Goal: Check status

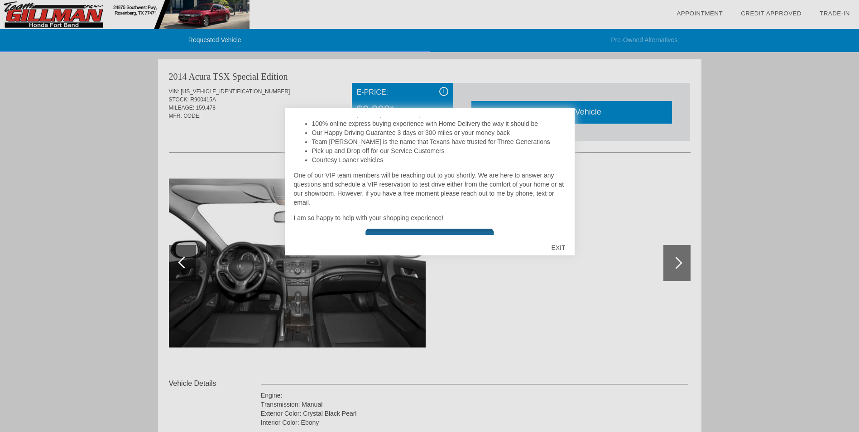
scroll to position [215, 0]
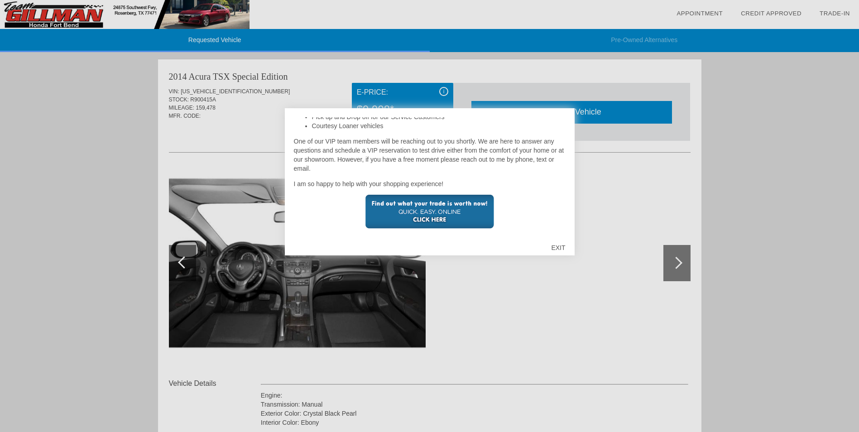
click at [554, 245] on div "EXIT" at bounding box center [558, 247] width 32 height 27
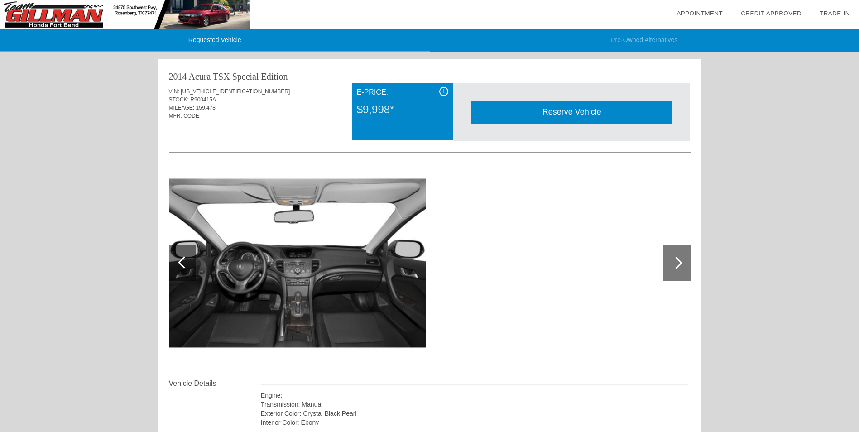
click at [671, 262] on div at bounding box center [676, 263] width 12 height 12
click at [353, 248] on img at bounding box center [297, 263] width 257 height 192
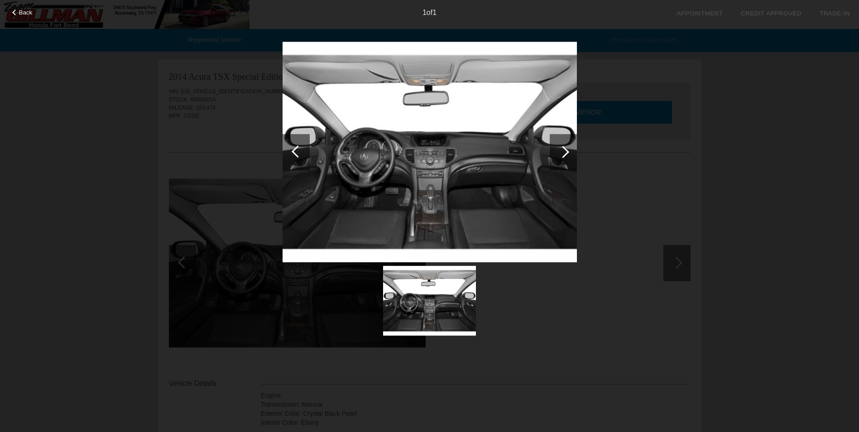
click at [436, 279] on img at bounding box center [429, 301] width 93 height 70
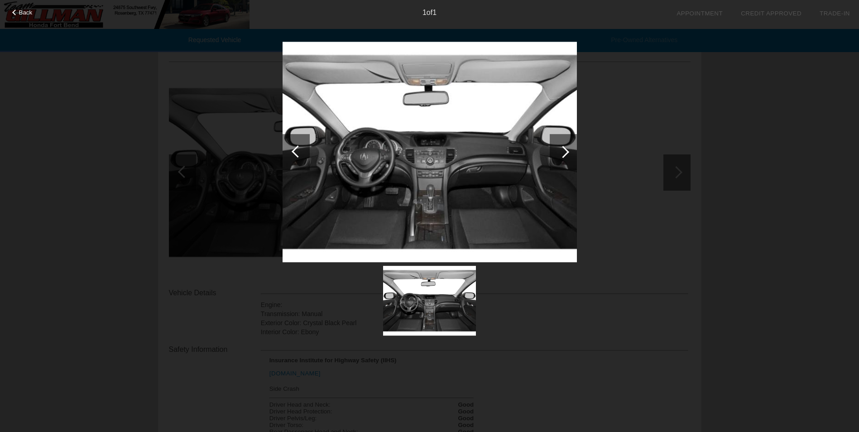
click at [565, 148] on div at bounding box center [563, 152] width 12 height 12
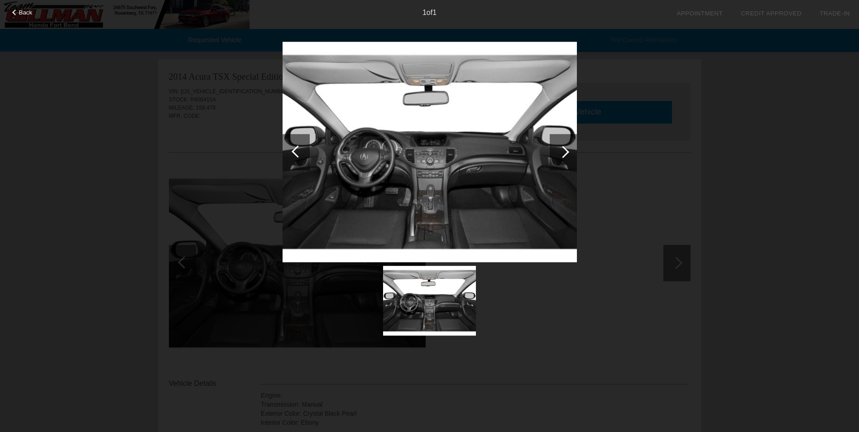
click at [209, 166] on div "Back 1 of 1" at bounding box center [429, 216] width 859 height 432
click at [23, 12] on span "Back" at bounding box center [26, 12] width 14 height 7
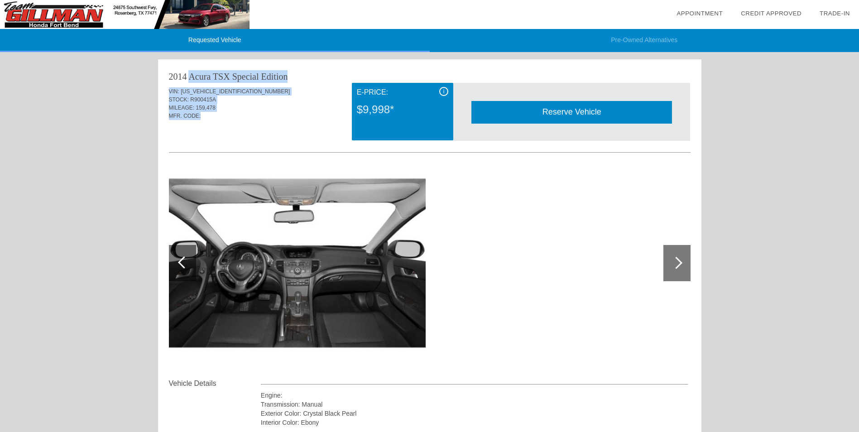
drag, startPoint x: 222, startPoint y: 119, endPoint x: 158, endPoint y: 74, distance: 78.4
click at [158, 74] on div "2014 Acura TSX Special Edition VIN: [US_VEHICLE_IDENTIFICATION_NUMBER] STOCK: R…" at bounding box center [429, 320] width 543 height 522
drag, startPoint x: 158, startPoint y: 74, endPoint x: 249, endPoint y: 76, distance: 91.0
copy div "2014 Acura TSX Special Edition VIN: [US_VEHICLE_IDENTIFICATION_NUMBER] STOCK: R…"
